Goal: Navigation & Orientation: Find specific page/section

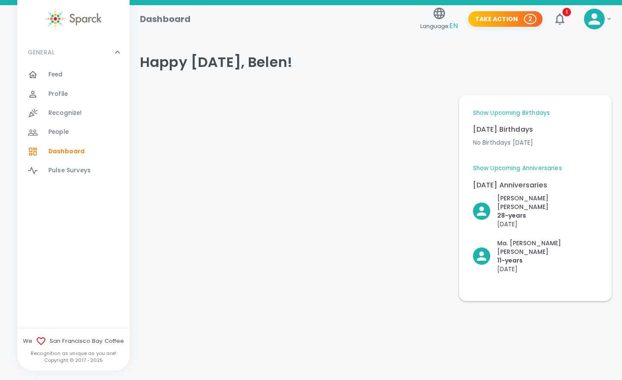
click at [69, 77] on div "Feed 0" at bounding box center [88, 75] width 81 height 12
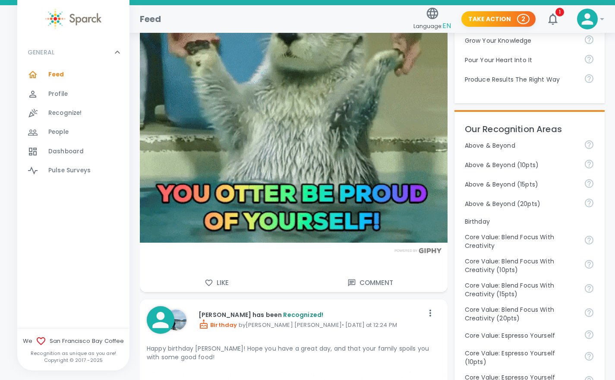
scroll to position [308, 0]
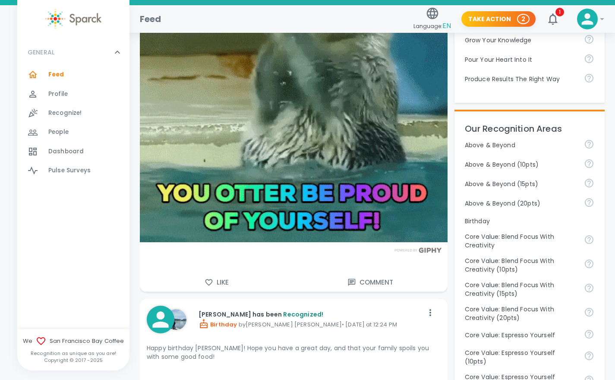
click at [207, 282] on icon "button" at bounding box center [209, 282] width 9 height 9
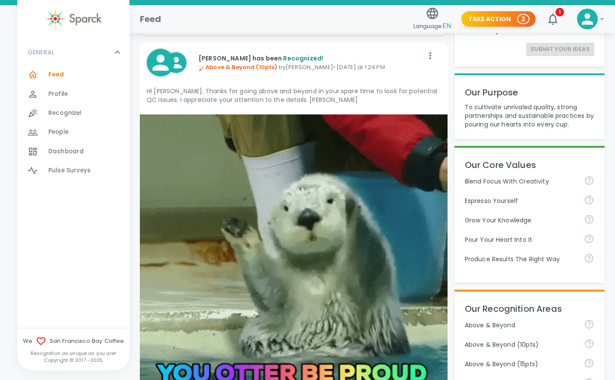
scroll to position [128, 0]
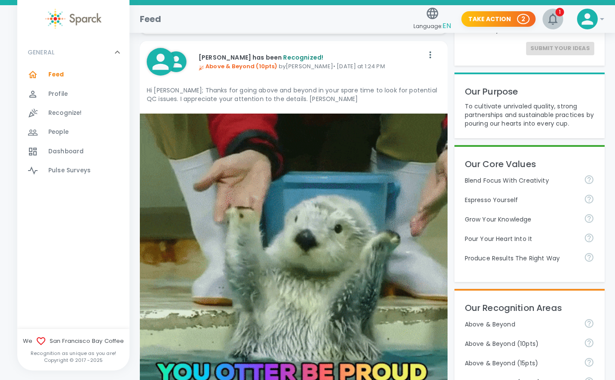
click at [551, 14] on icon "button" at bounding box center [553, 19] width 14 height 14
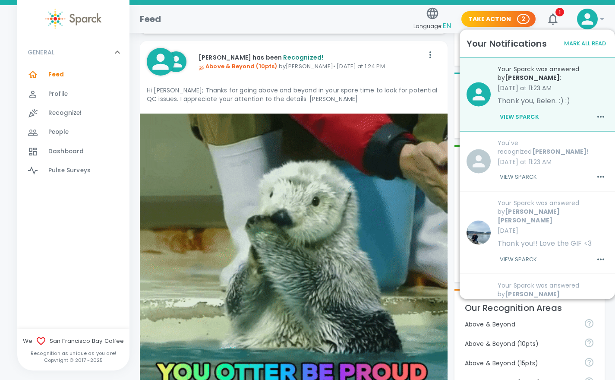
click at [523, 115] on button "View Sparck" at bounding box center [520, 117] width 44 height 15
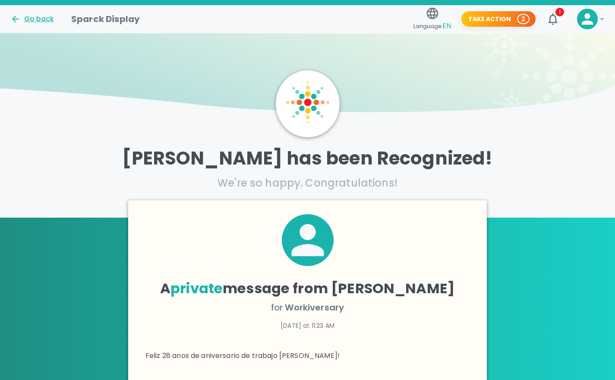
click at [36, 18] on div "Go back" at bounding box center [32, 19] width 44 height 10
